Goal: Information Seeking & Learning: Learn about a topic

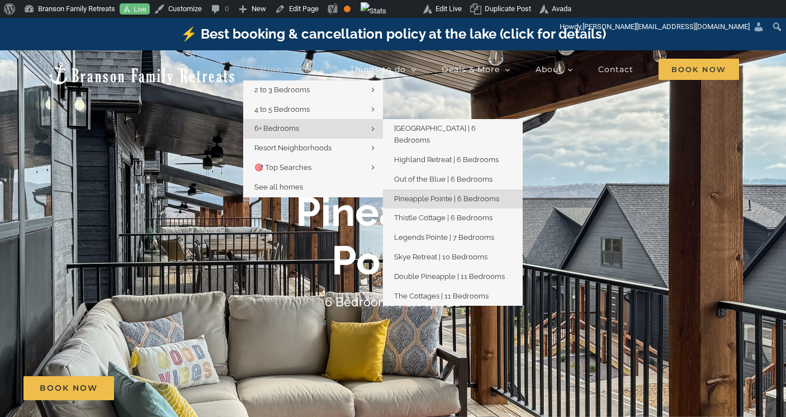
click at [267, 127] on span "6+ Bedrooms" at bounding box center [276, 128] width 45 height 8
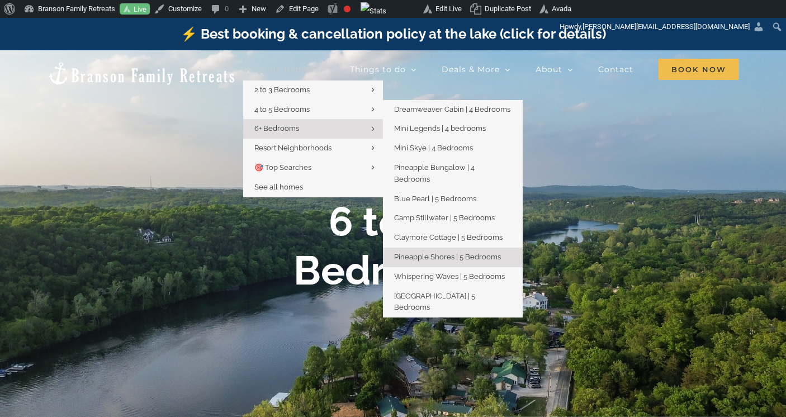
click at [425, 253] on span "Pineapple Shores | 5 Bedrooms" at bounding box center [447, 257] width 107 height 8
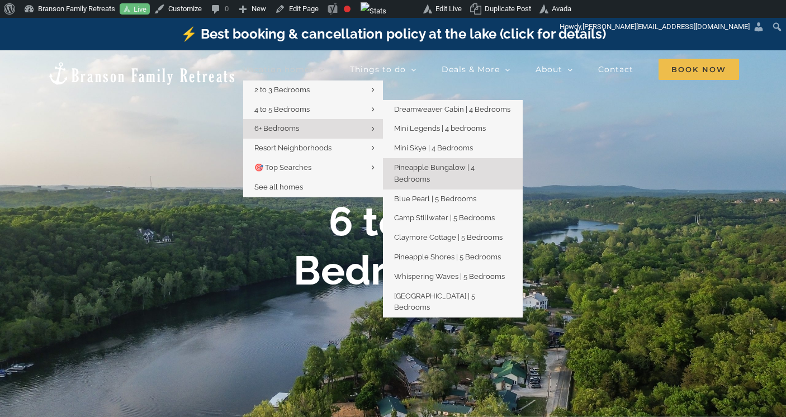
click at [433, 169] on span "Pineapple Bungalow | 4 Bedrooms" at bounding box center [434, 173] width 80 height 20
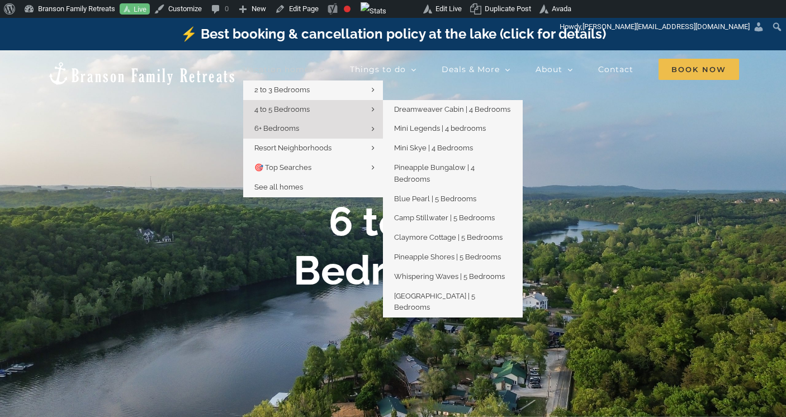
click at [281, 106] on span "4 to 5 Bedrooms" at bounding box center [281, 109] width 55 height 8
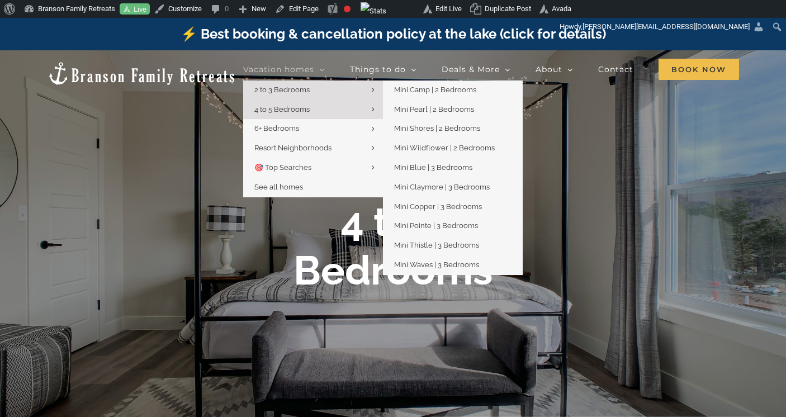
click at [302, 88] on span "2 to 3 Bedrooms" at bounding box center [281, 90] width 55 height 8
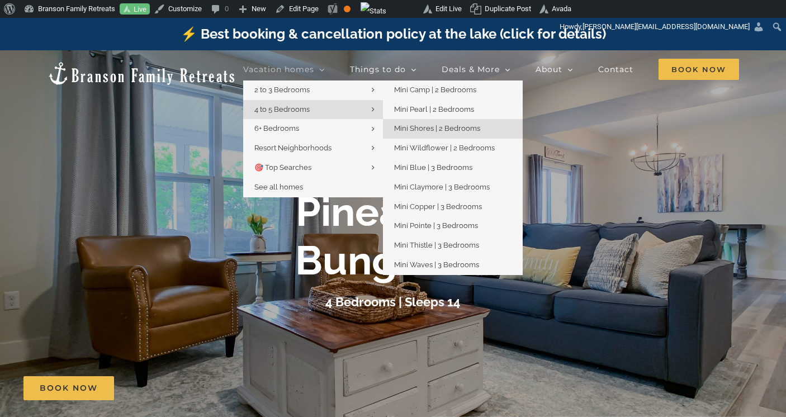
click at [409, 127] on span "Mini Shores | 2 Bedrooms" at bounding box center [437, 128] width 86 height 8
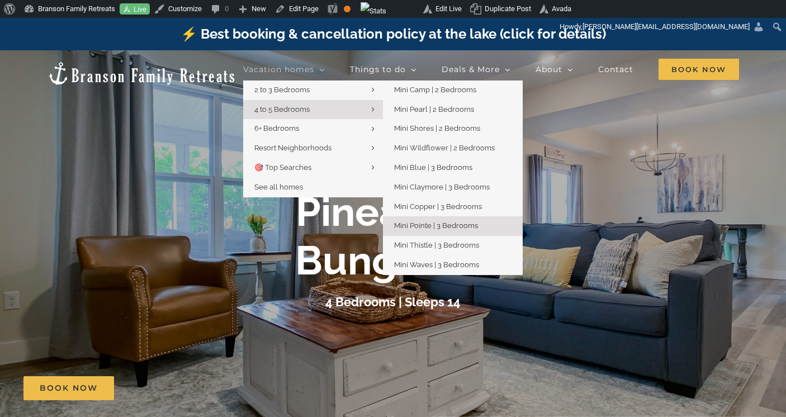
click at [417, 225] on span "Mini Pointe | 3 Bedrooms" at bounding box center [436, 225] width 84 height 8
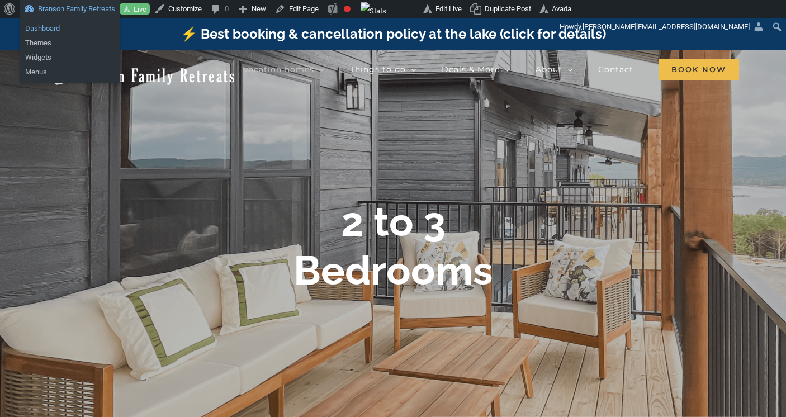
click at [42, 28] on link "Dashboard" at bounding box center [70, 28] width 100 height 15
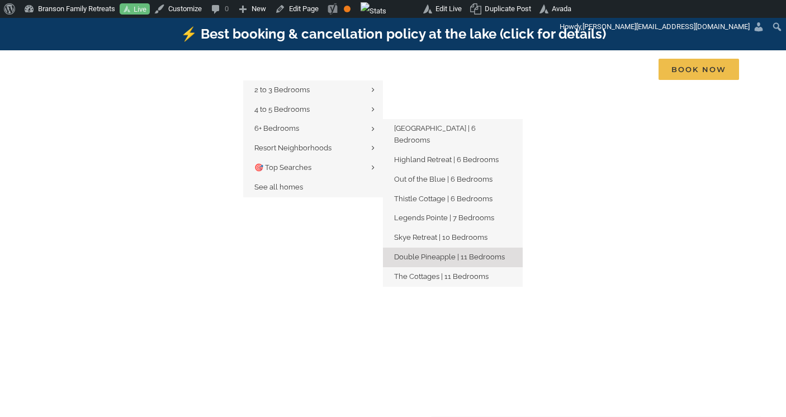
click at [443, 253] on span "Double Pineapple | 11 Bedrooms" at bounding box center [449, 257] width 111 height 8
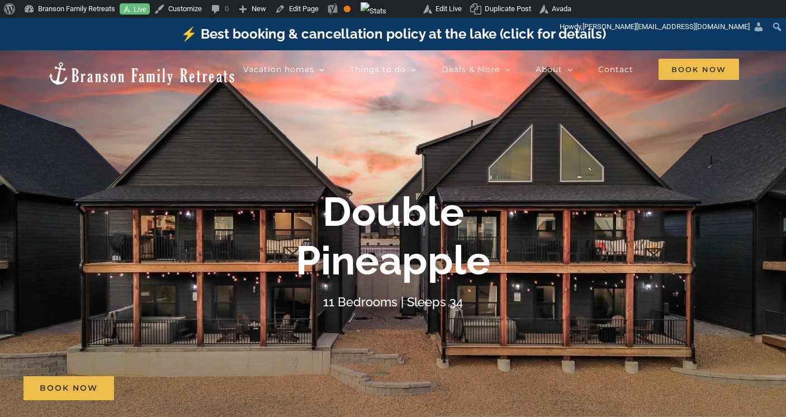
click at [283, 108] on div at bounding box center [393, 249] width 786 height 399
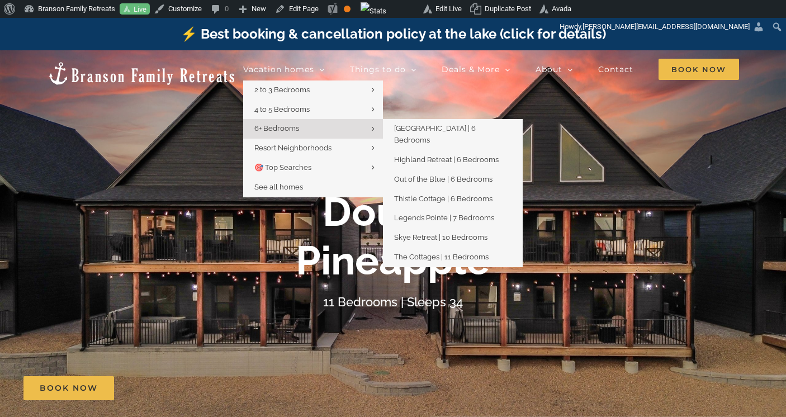
click at [297, 130] on span "6+ Bedrooms" at bounding box center [276, 128] width 45 height 8
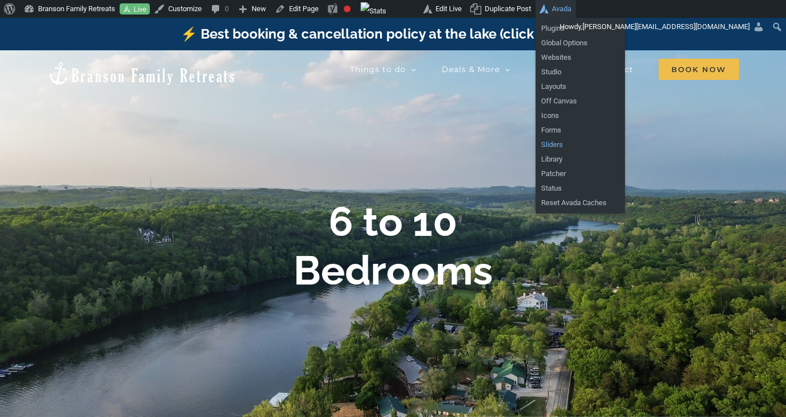
click at [569, 145] on link "Sliders" at bounding box center [579, 144] width 89 height 15
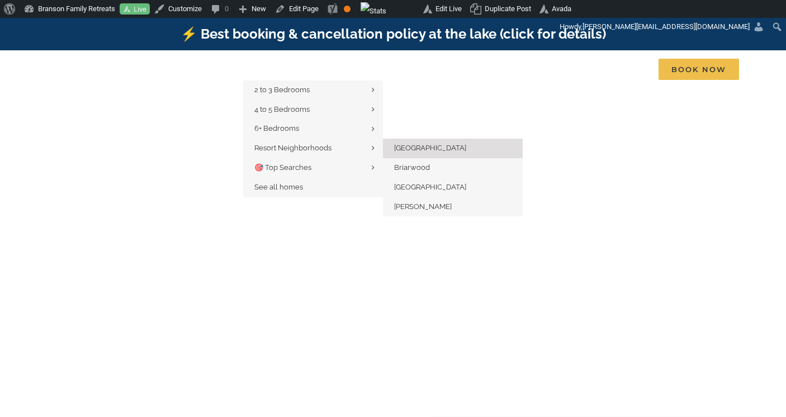
click at [414, 145] on span "[GEOGRAPHIC_DATA]" at bounding box center [430, 148] width 72 height 8
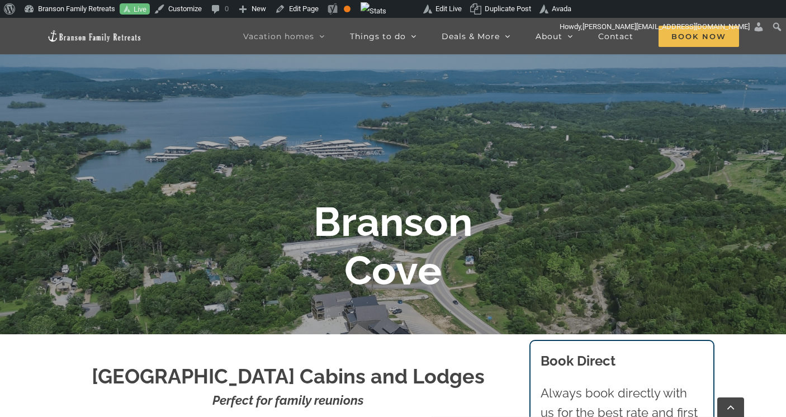
scroll to position [115, 0]
click at [310, 7] on link "Edit Page" at bounding box center [296, 9] width 53 height 18
